Goal: Transaction & Acquisition: Purchase product/service

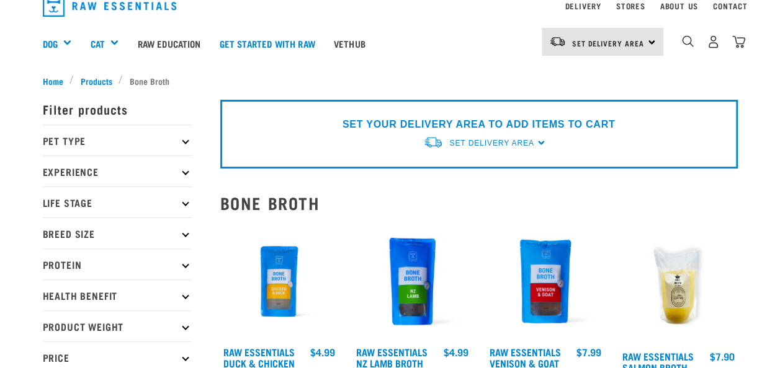
scroll to position [124, 0]
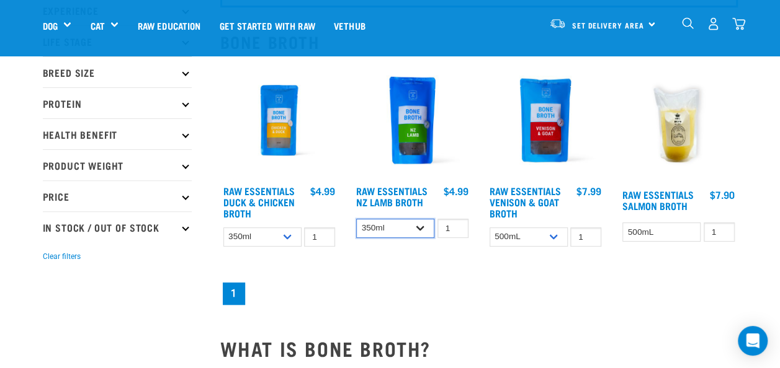
click at [424, 228] on select "350ml Bulk (40 pack)" at bounding box center [395, 228] width 78 height 19
click at [422, 228] on select "350ml Bulk (40 pack)" at bounding box center [395, 228] width 78 height 19
click at [403, 146] on img at bounding box center [412, 120] width 118 height 118
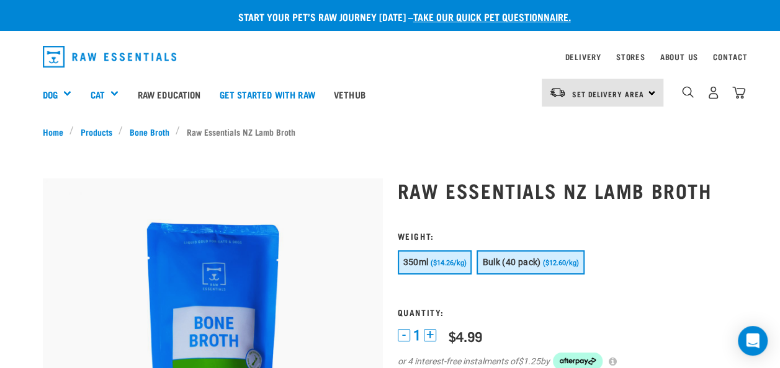
click at [509, 264] on span "Bulk (40 pack)" at bounding box center [511, 262] width 58 height 10
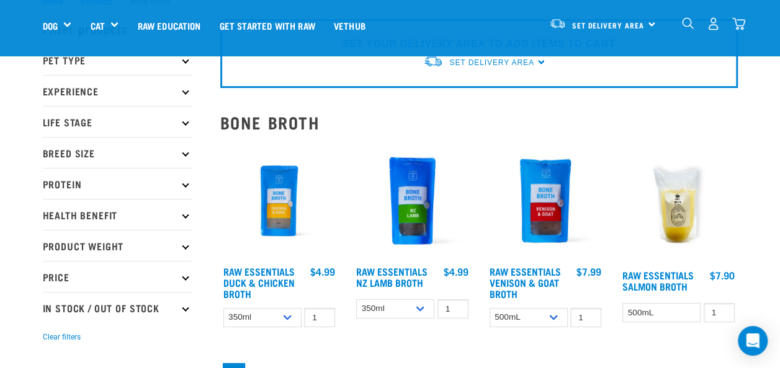
scroll to position [16, 0]
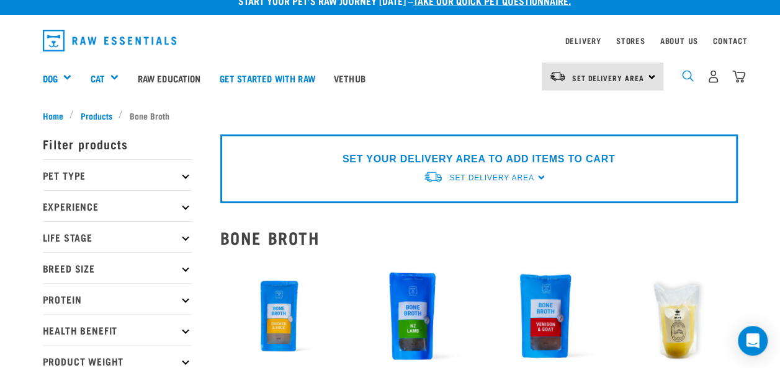
click at [685, 76] on img "dropdown navigation" at bounding box center [688, 76] width 12 height 12
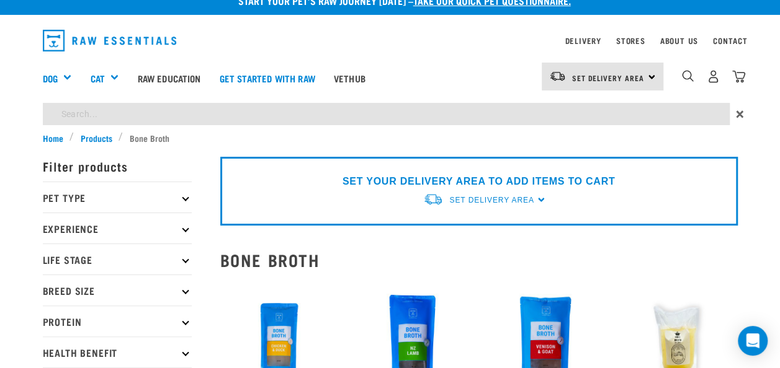
click at [652, 119] on input "search" at bounding box center [386, 114] width 687 height 22
type input "powder"
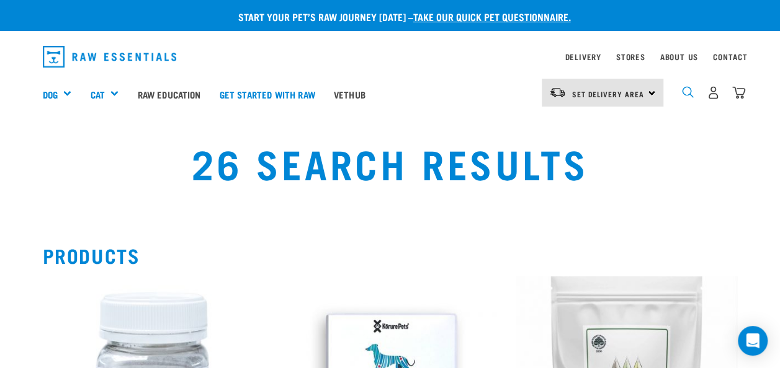
click at [685, 95] on img "dropdown navigation" at bounding box center [688, 92] width 12 height 12
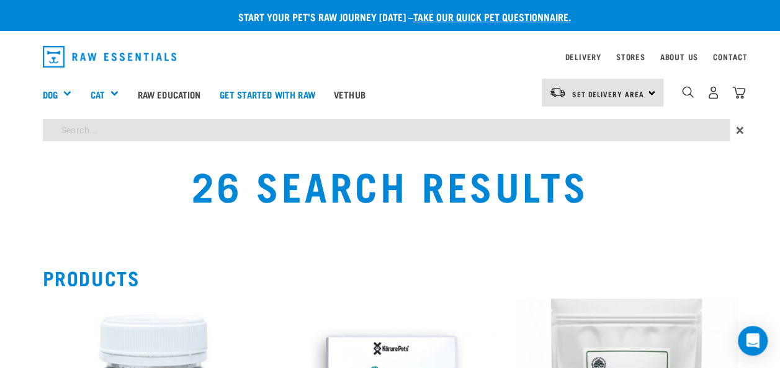
click at [602, 133] on input "search" at bounding box center [386, 130] width 687 height 22
type input "bone broth"
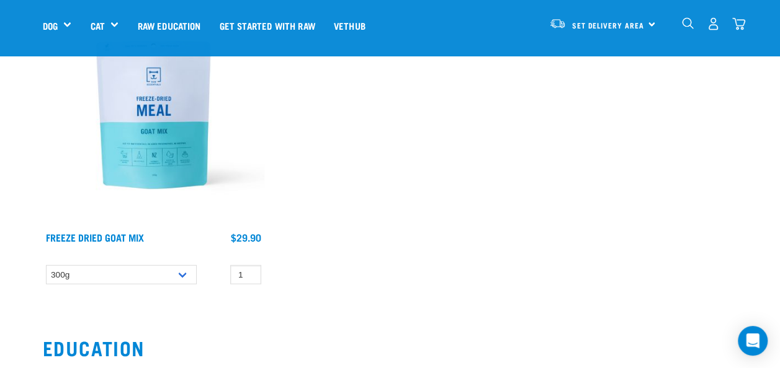
scroll to position [1426, 0]
